Goal: Find specific page/section: Find specific page/section

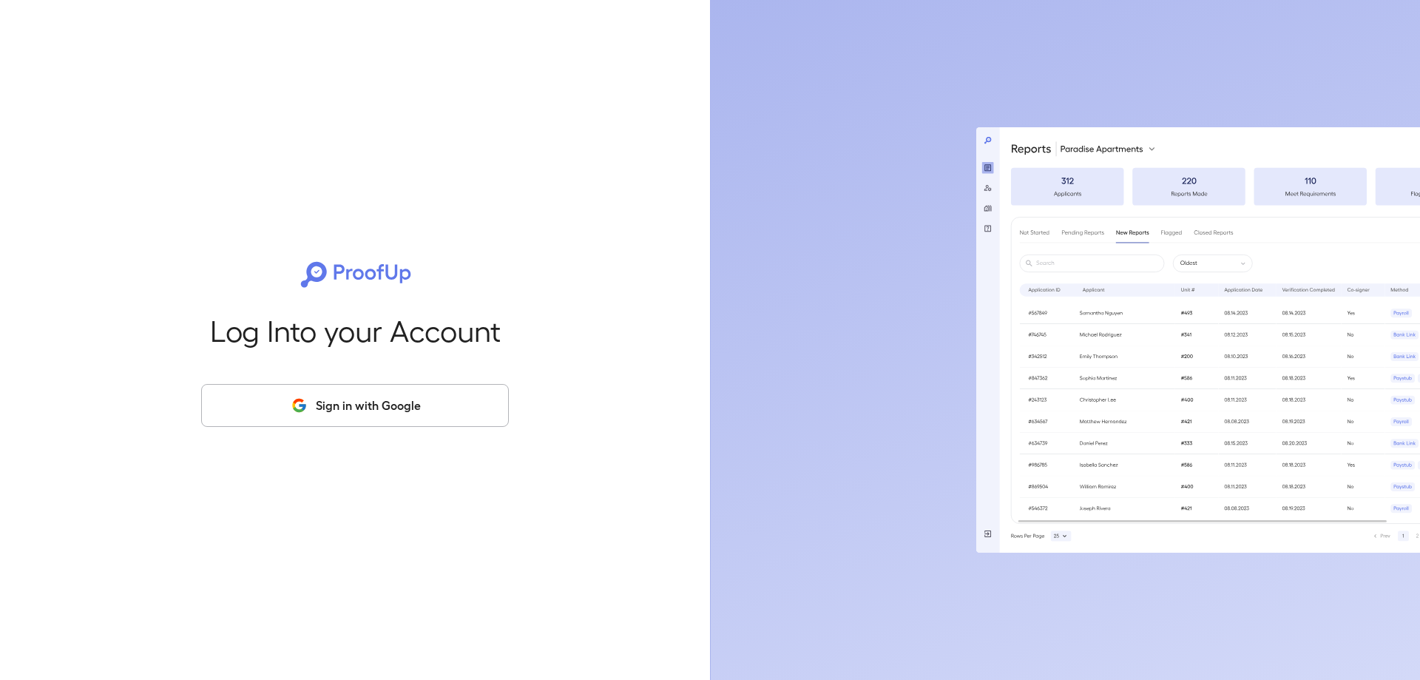
click at [307, 399] on icon "button" at bounding box center [299, 405] width 18 height 18
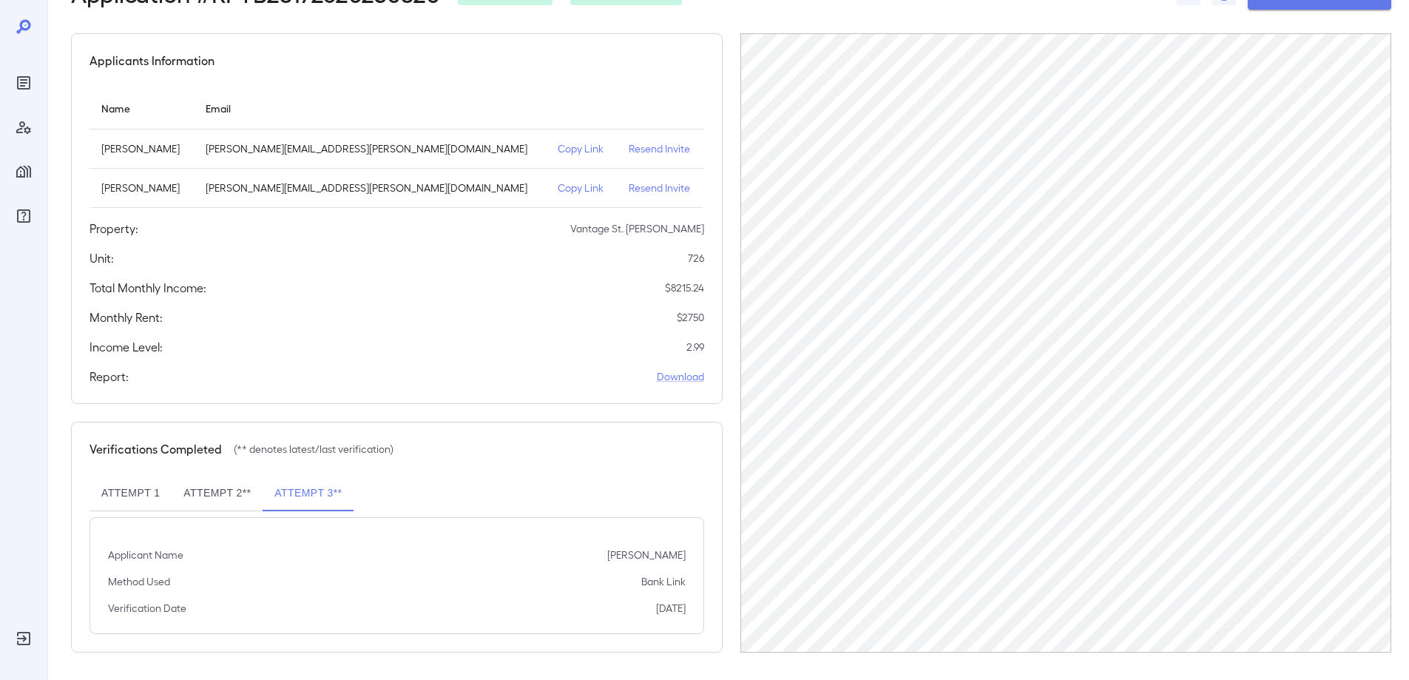
scroll to position [108, 0]
